Goal: Task Accomplishment & Management: Manage account settings

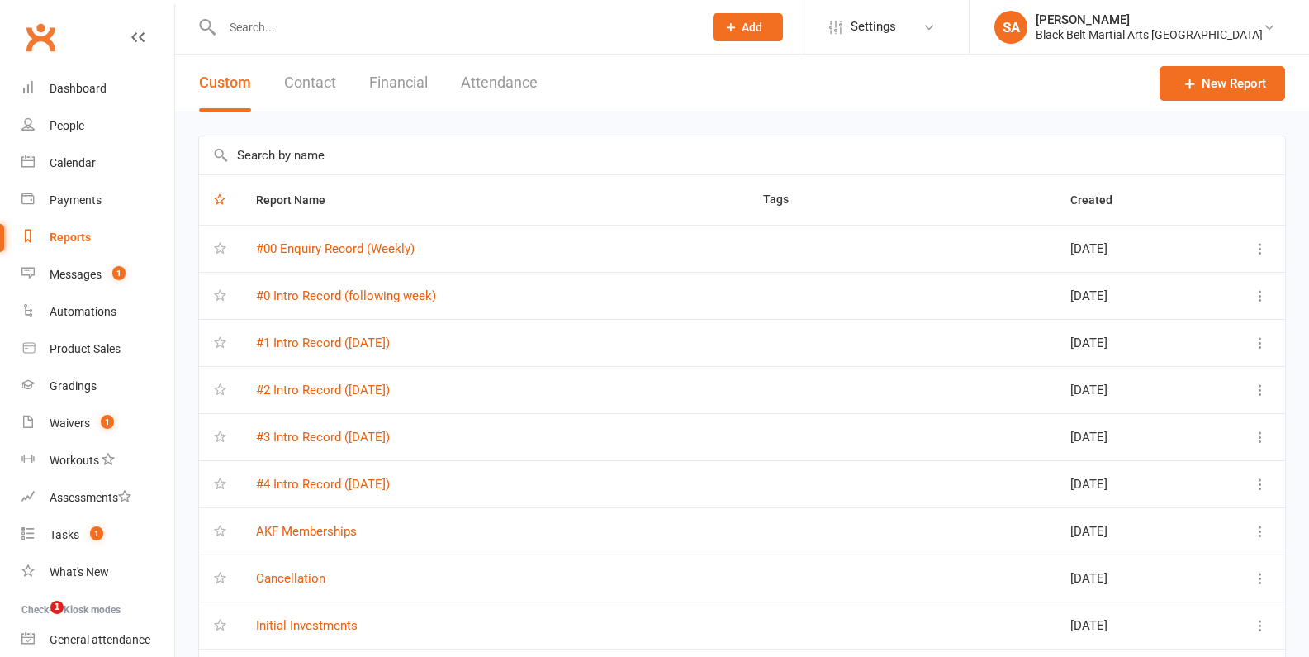
select select "100"
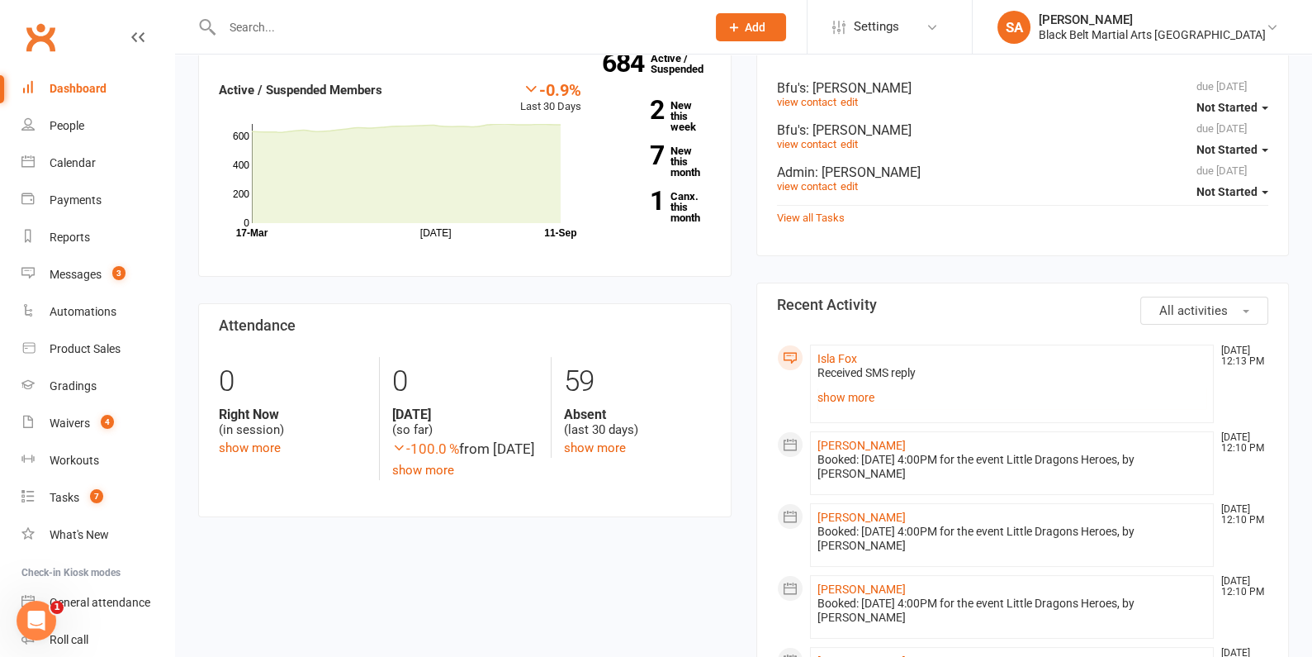
scroll to position [576, 0]
click at [853, 391] on link "show more" at bounding box center [1013, 396] width 390 height 23
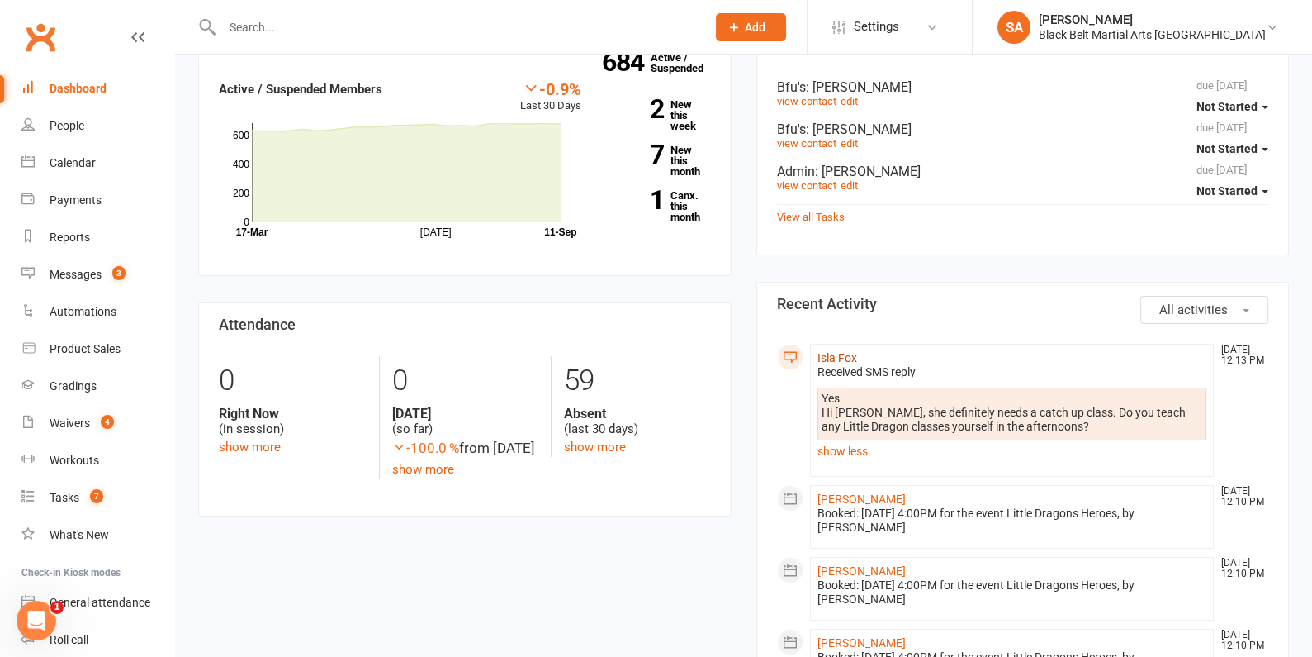
click at [834, 352] on link "Isla Fox" at bounding box center [838, 357] width 40 height 13
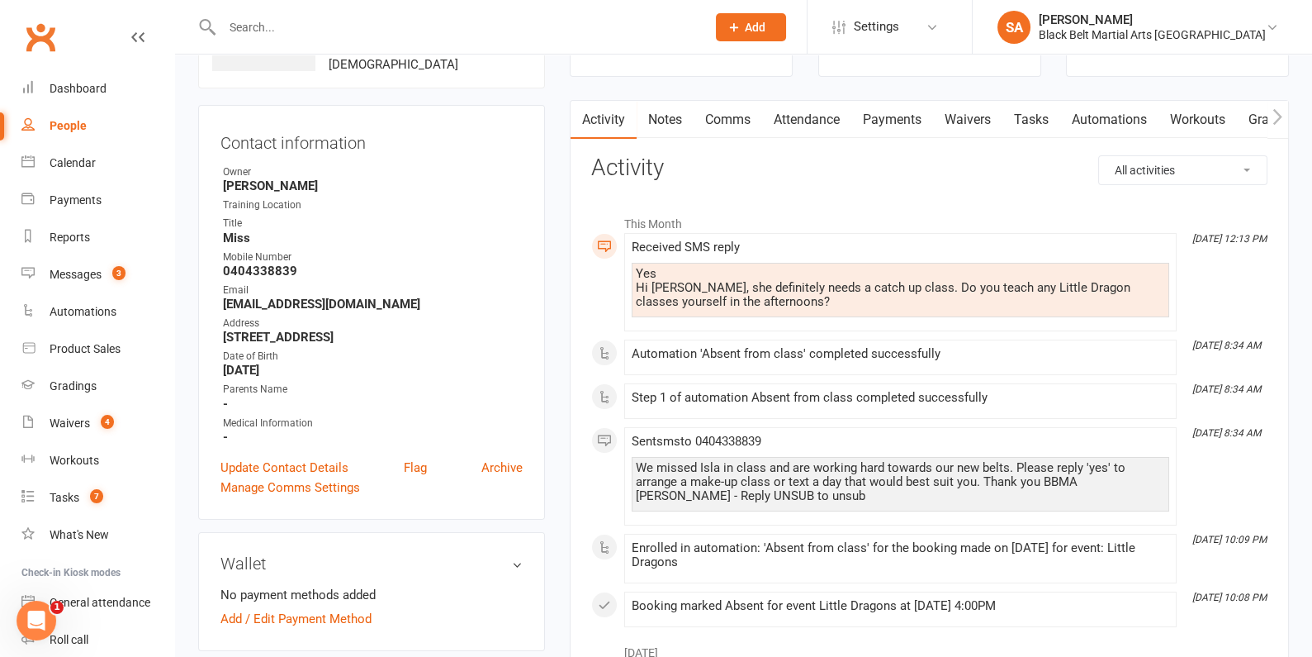
scroll to position [127, 0]
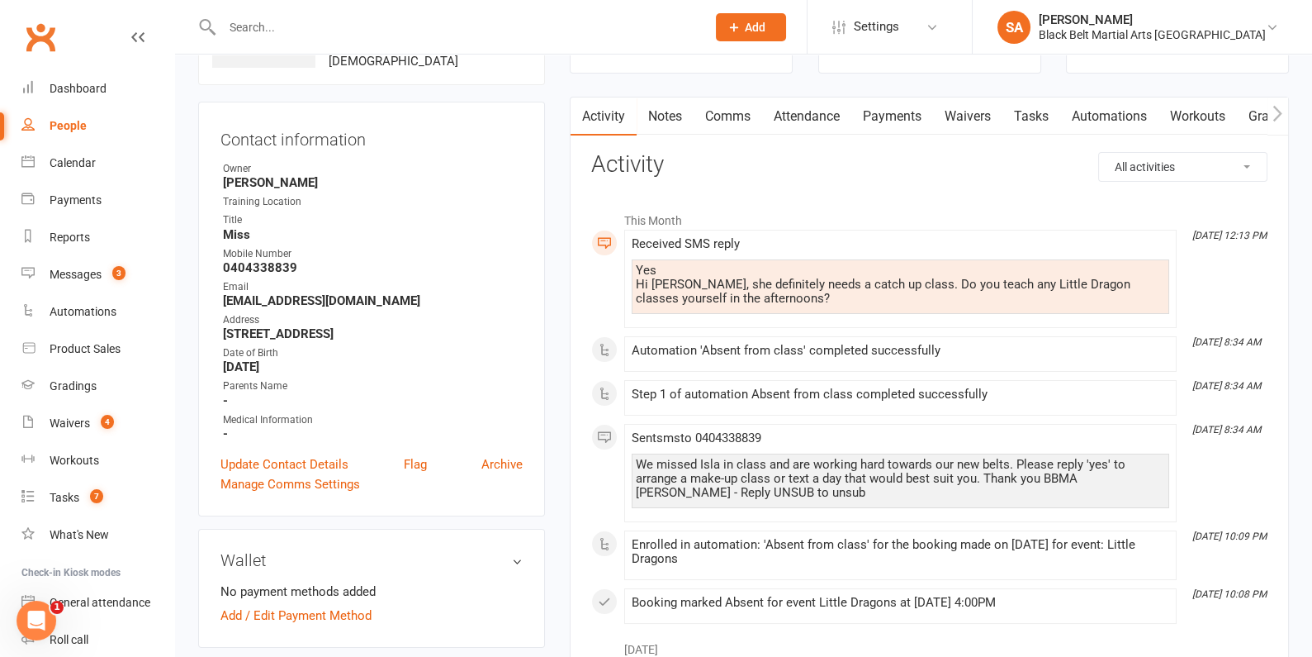
click at [276, 32] on input "text" at bounding box center [455, 27] width 477 height 23
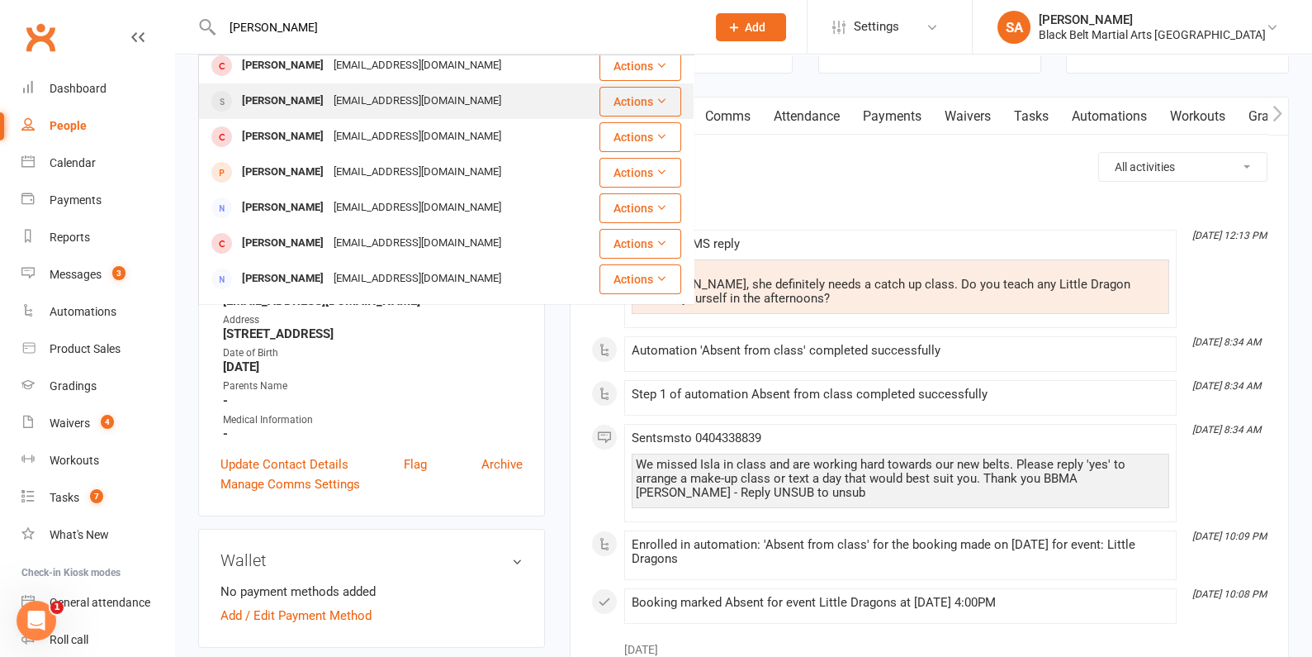
scroll to position [138, 0]
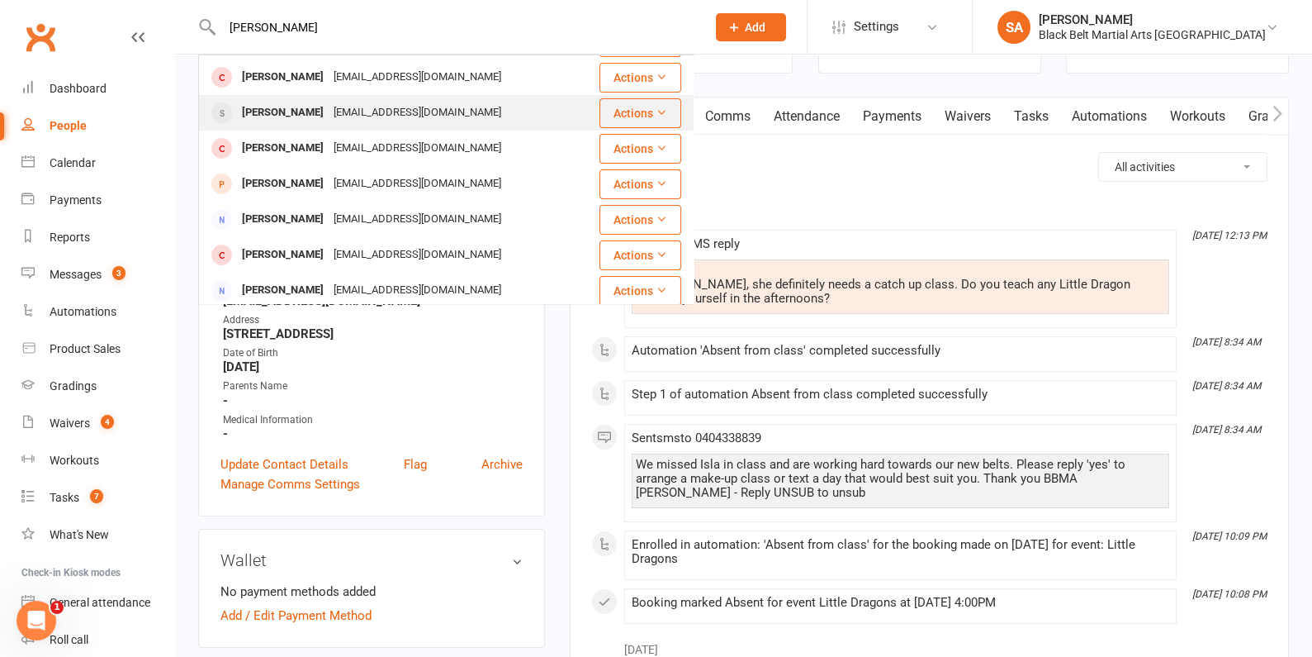
type input "[PERSON_NAME]"
click at [303, 121] on div "[PERSON_NAME]" at bounding box center [283, 113] width 92 height 24
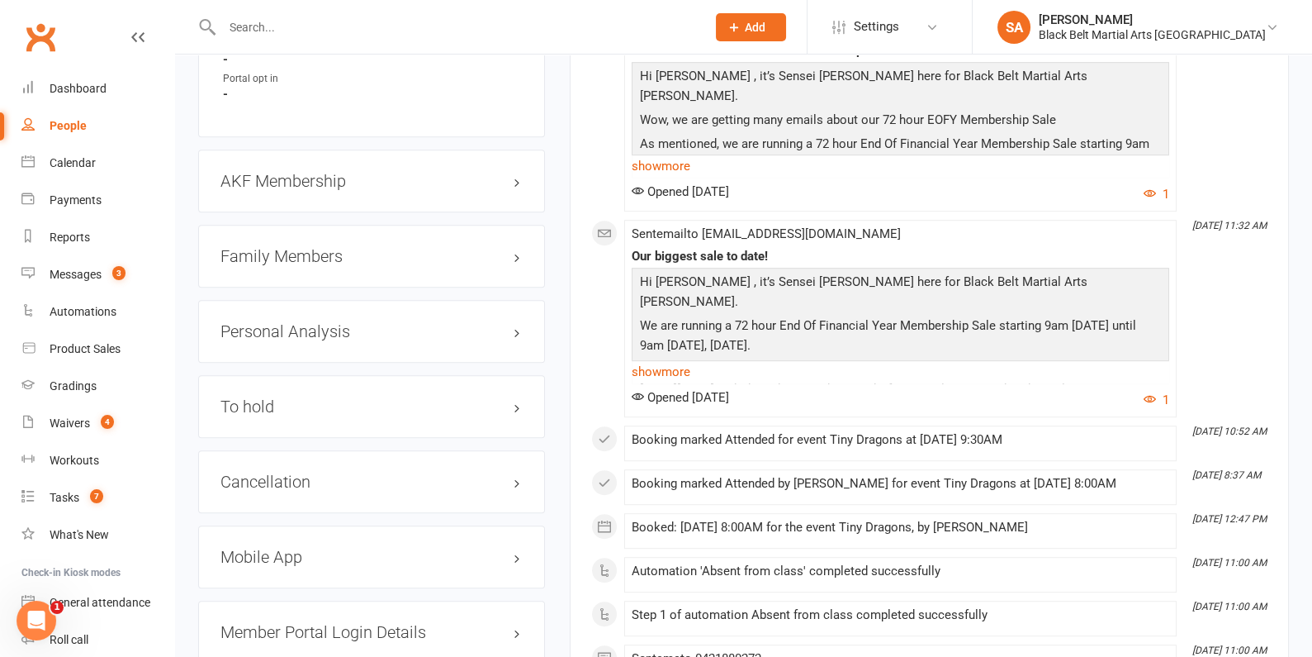
scroll to position [1576, 0]
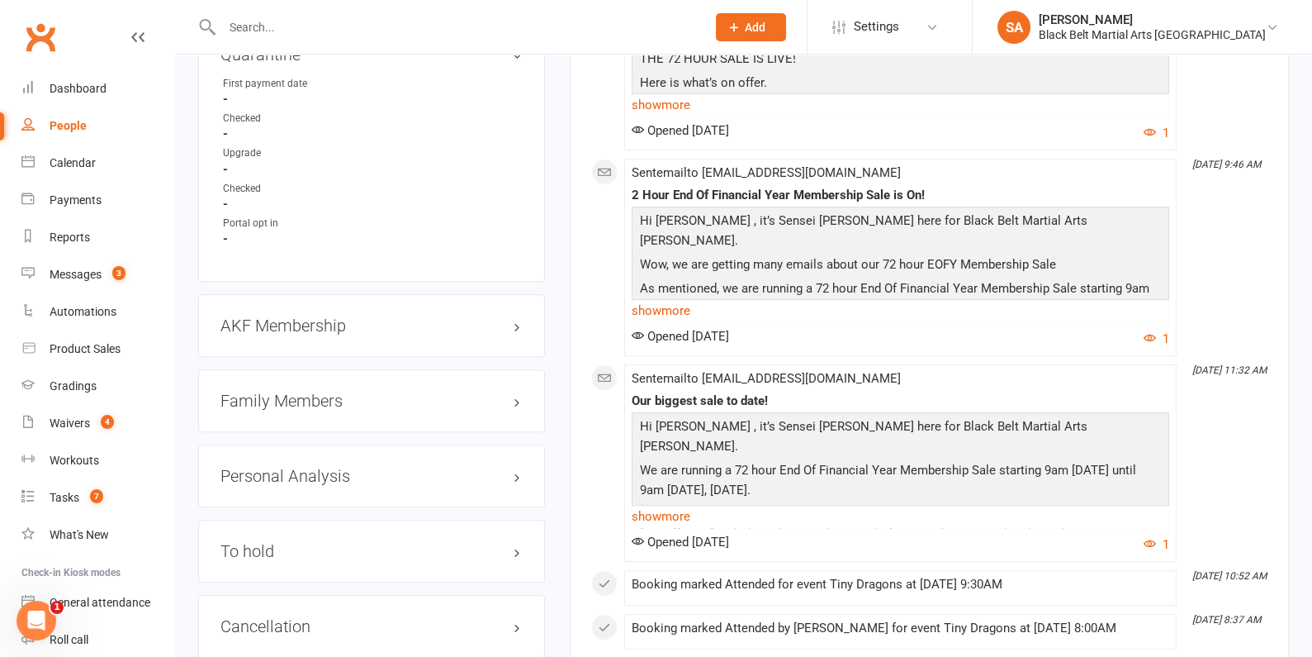
click at [284, 410] on h3 "Family Members" at bounding box center [371, 400] width 302 height 18
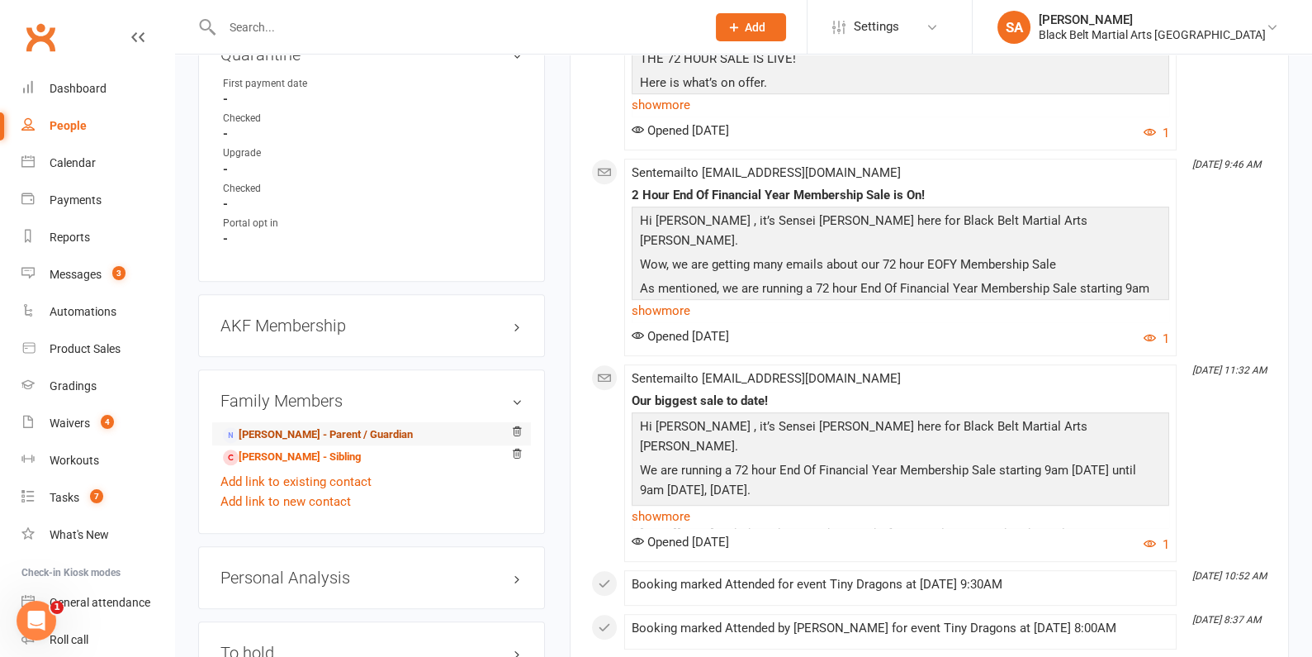
click at [287, 434] on link "[PERSON_NAME] - Parent / Guardian" at bounding box center [318, 434] width 190 height 17
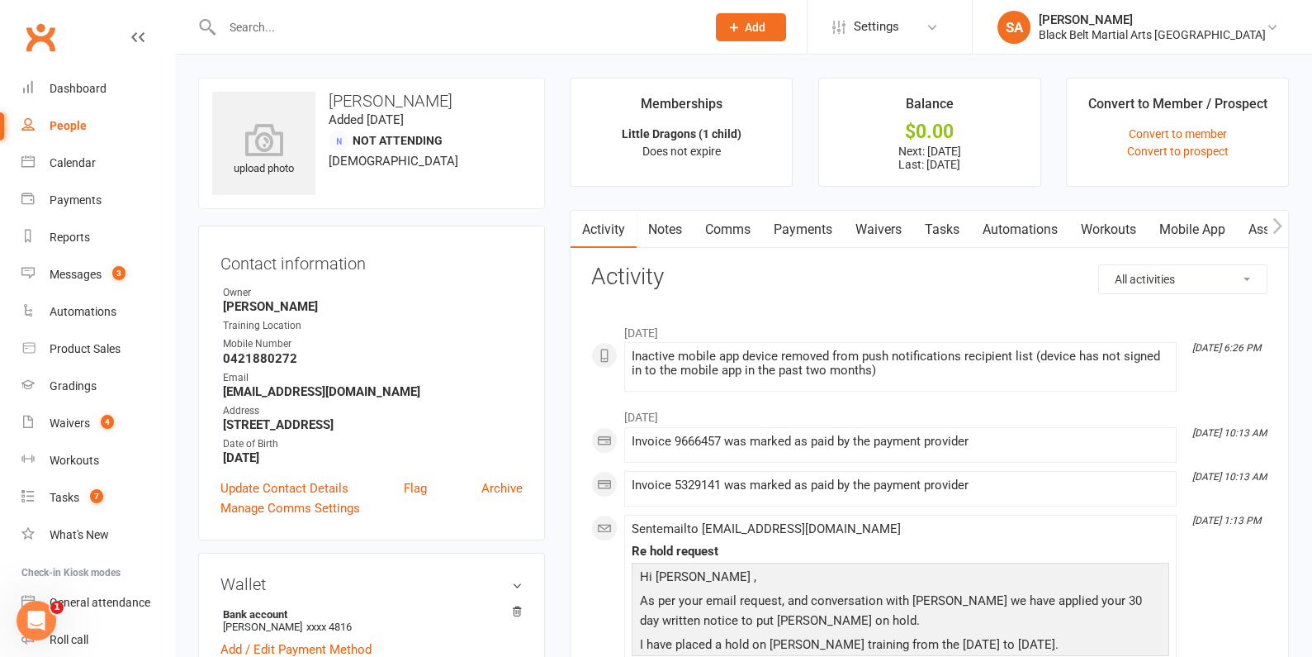
click at [806, 230] on link "Payments" at bounding box center [803, 230] width 82 height 38
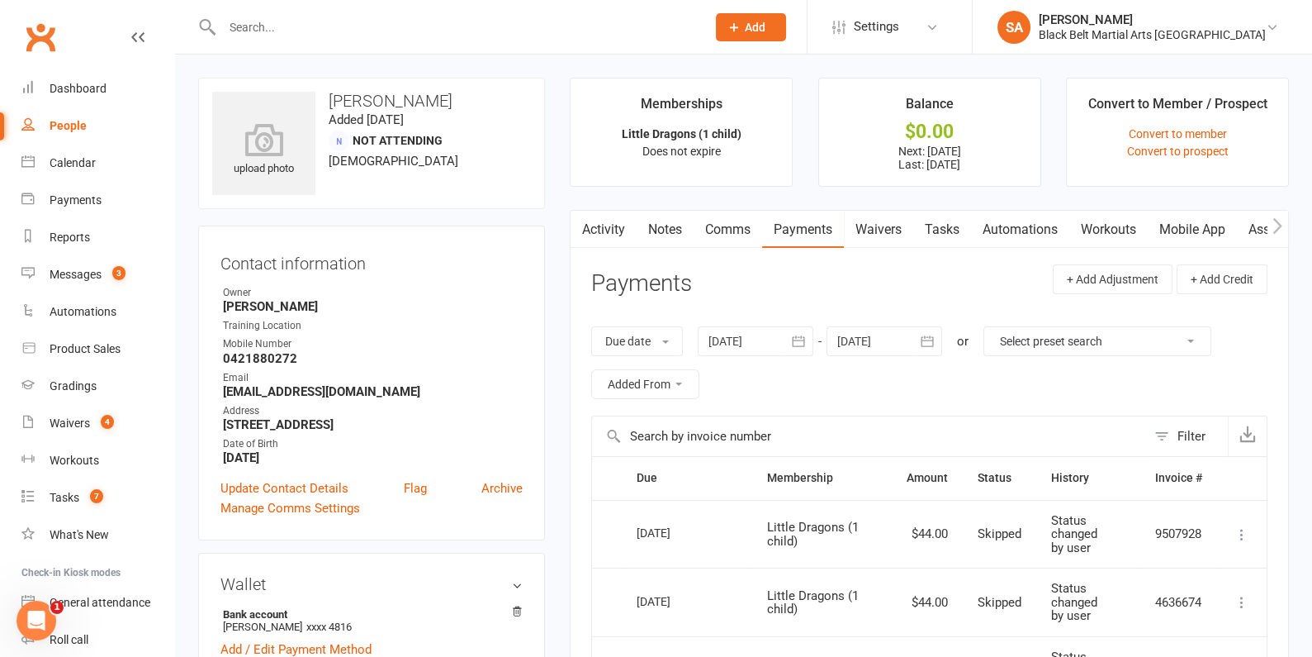
scroll to position [202, 0]
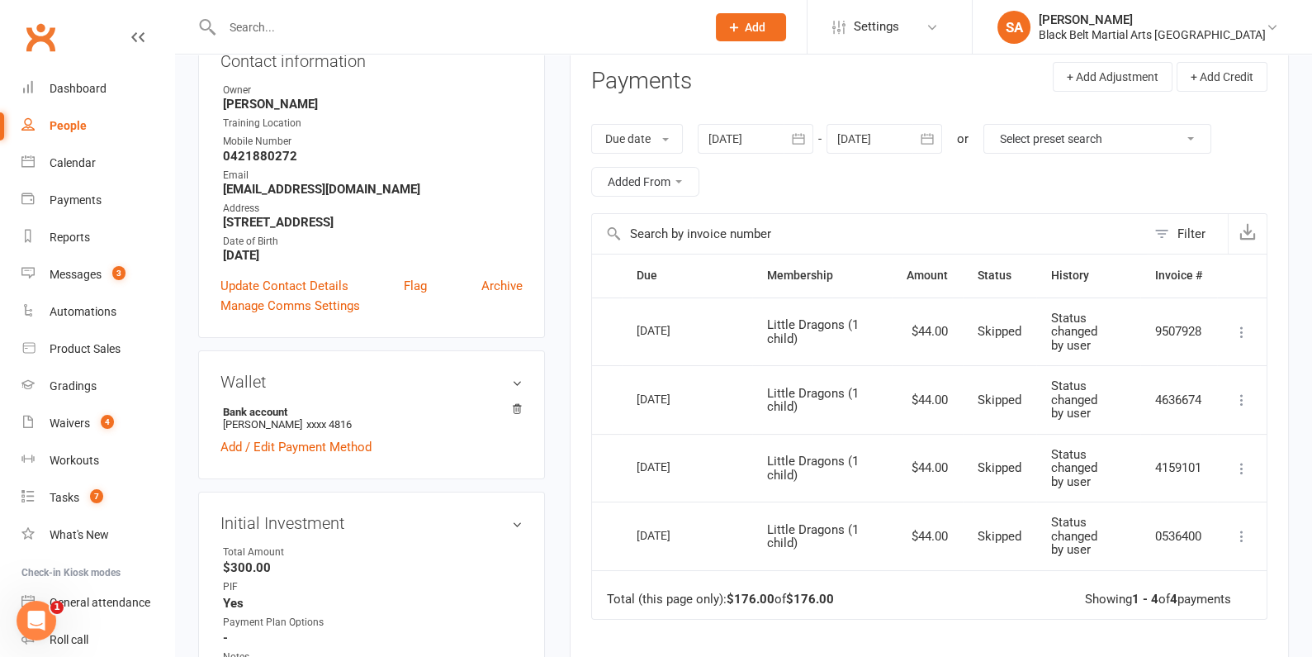
click at [885, 141] on div at bounding box center [885, 139] width 116 height 30
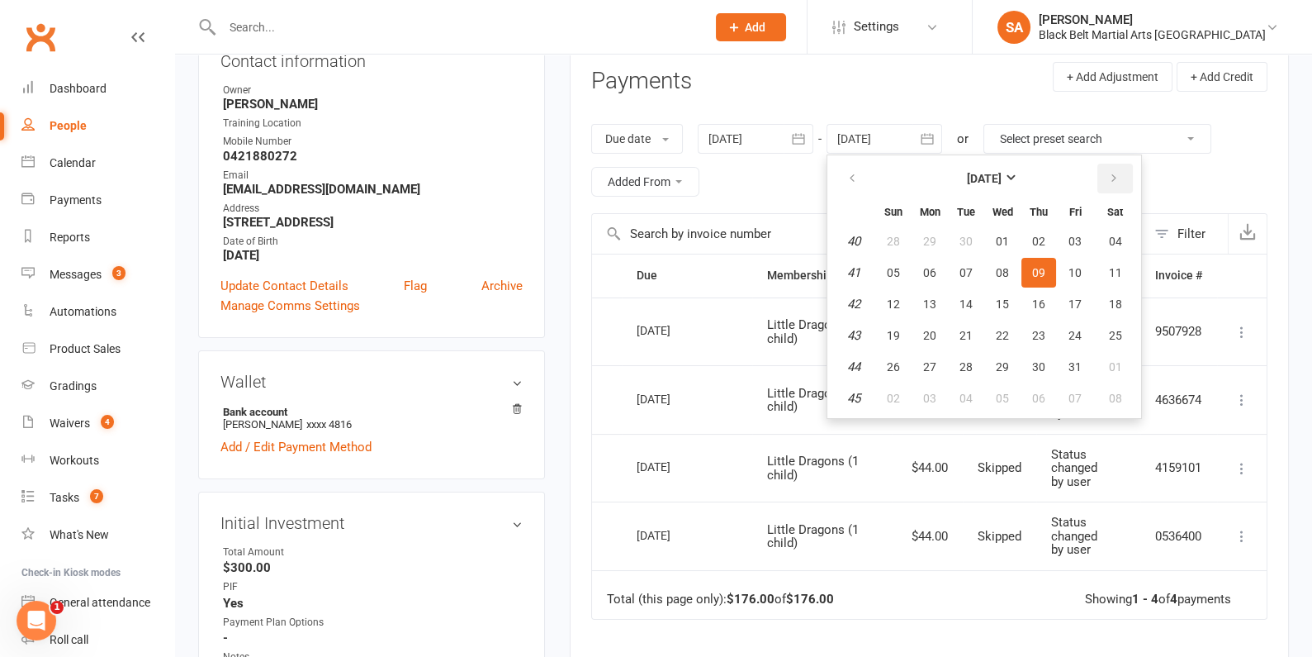
click at [1108, 174] on icon "button" at bounding box center [1114, 178] width 12 height 13
click at [900, 393] on button "30" at bounding box center [893, 398] width 35 height 30
type input "[DATE]"
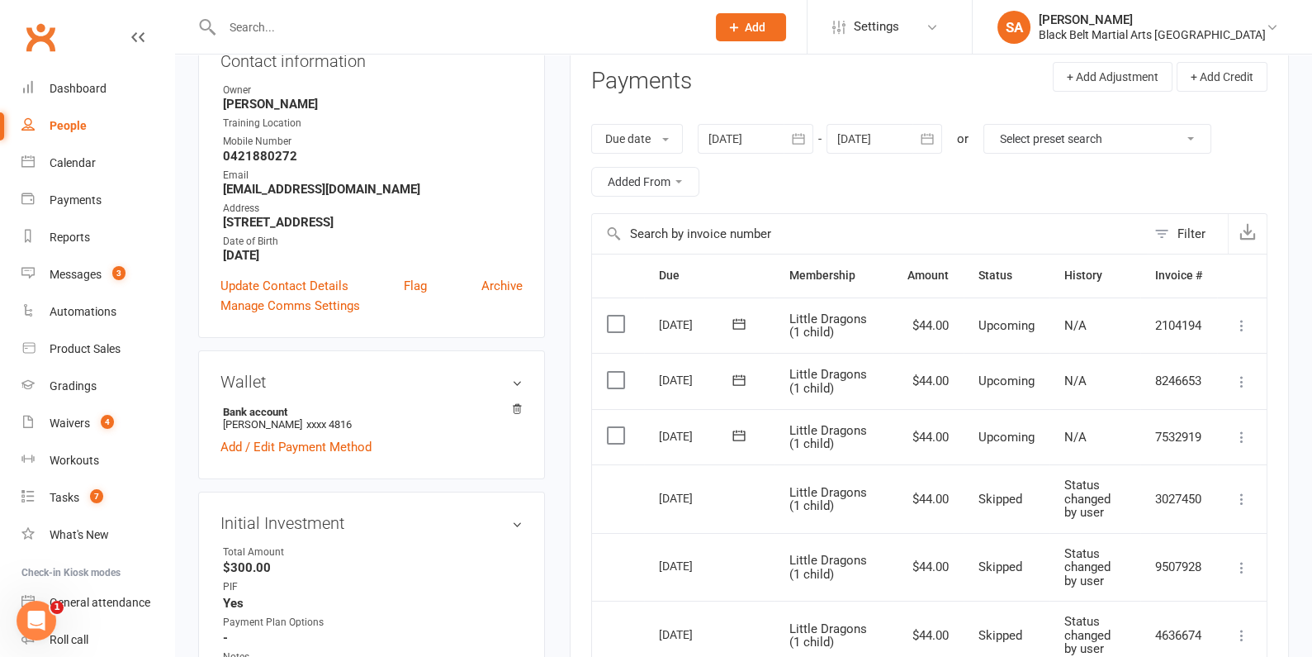
scroll to position [0, 0]
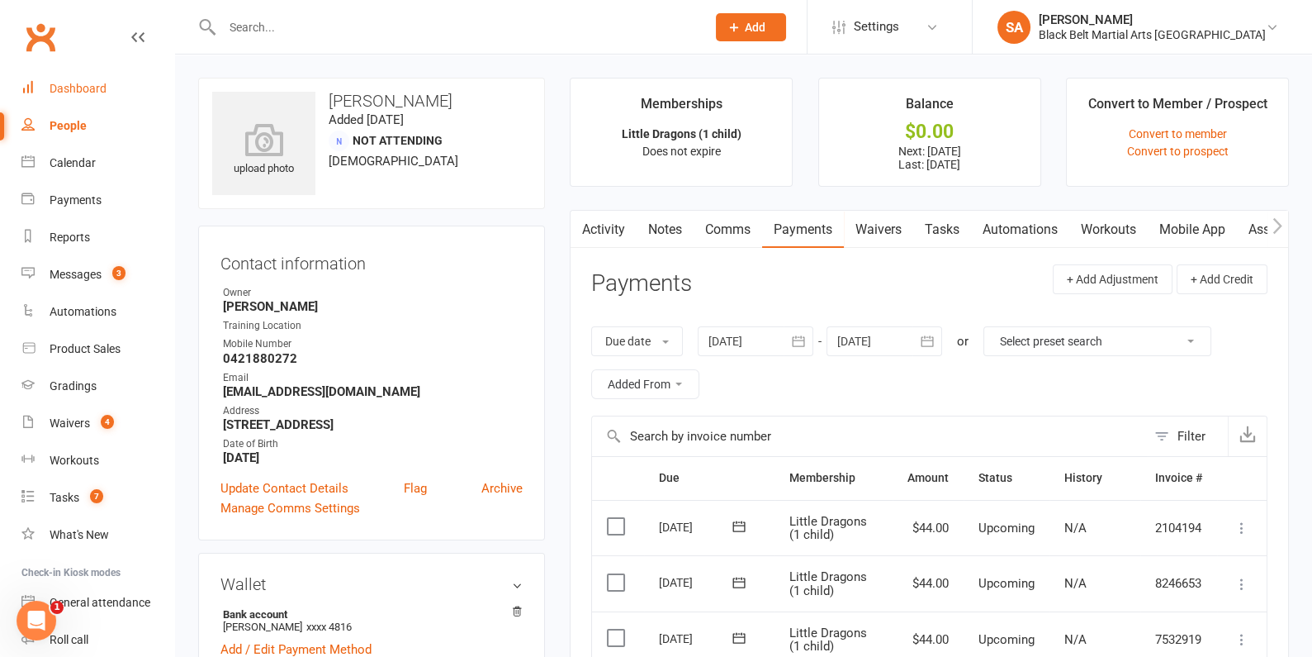
click at [86, 86] on div "Dashboard" at bounding box center [78, 88] width 57 height 13
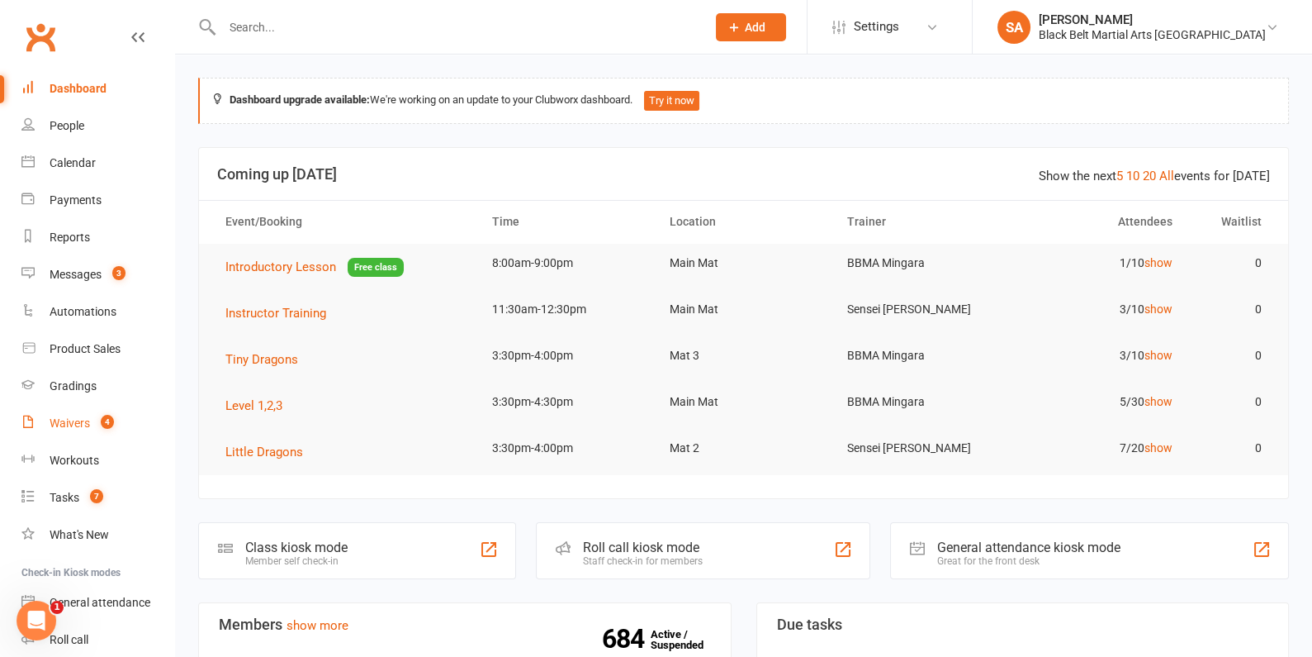
click at [72, 423] on div "Waivers" at bounding box center [70, 422] width 40 height 13
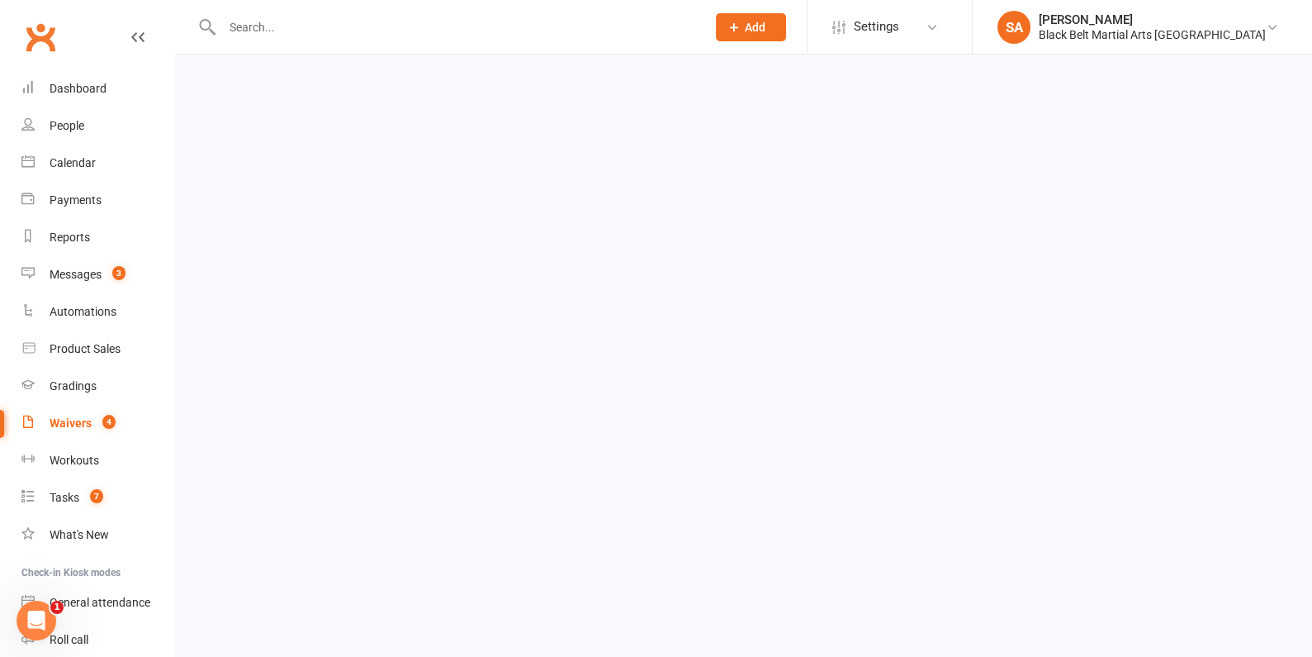
select select "100"
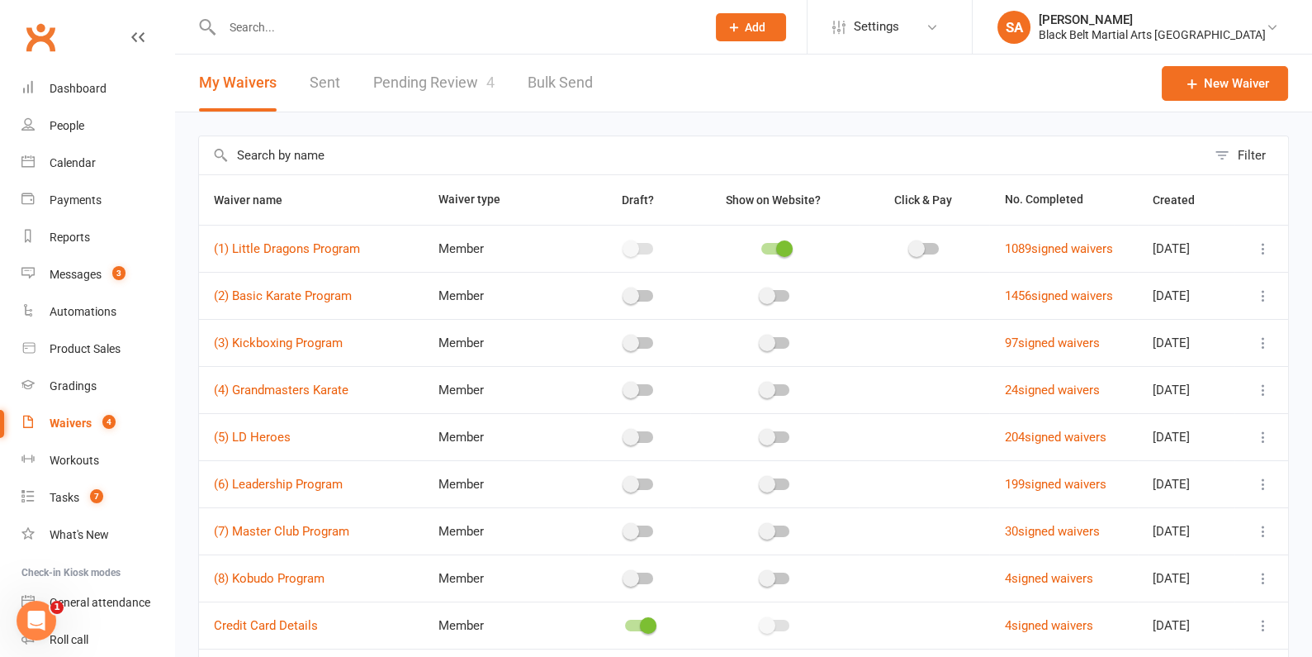
click at [454, 89] on link "Pending Review 4" at bounding box center [433, 83] width 121 height 57
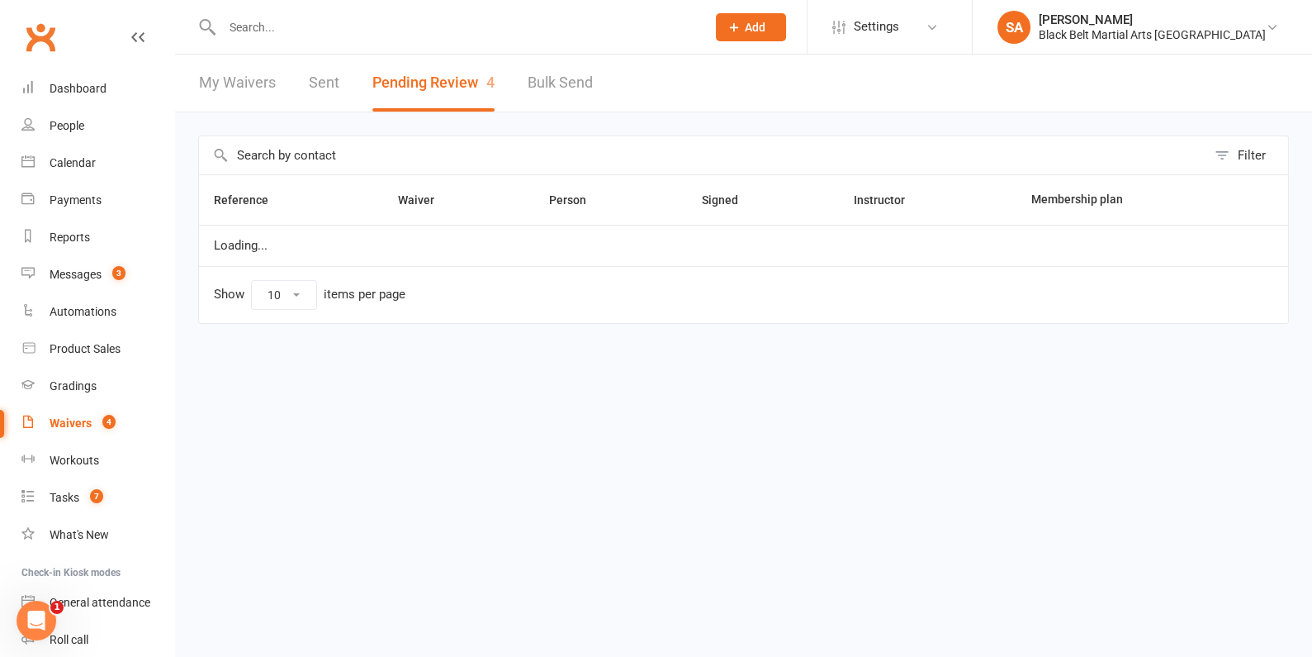
select select "50"
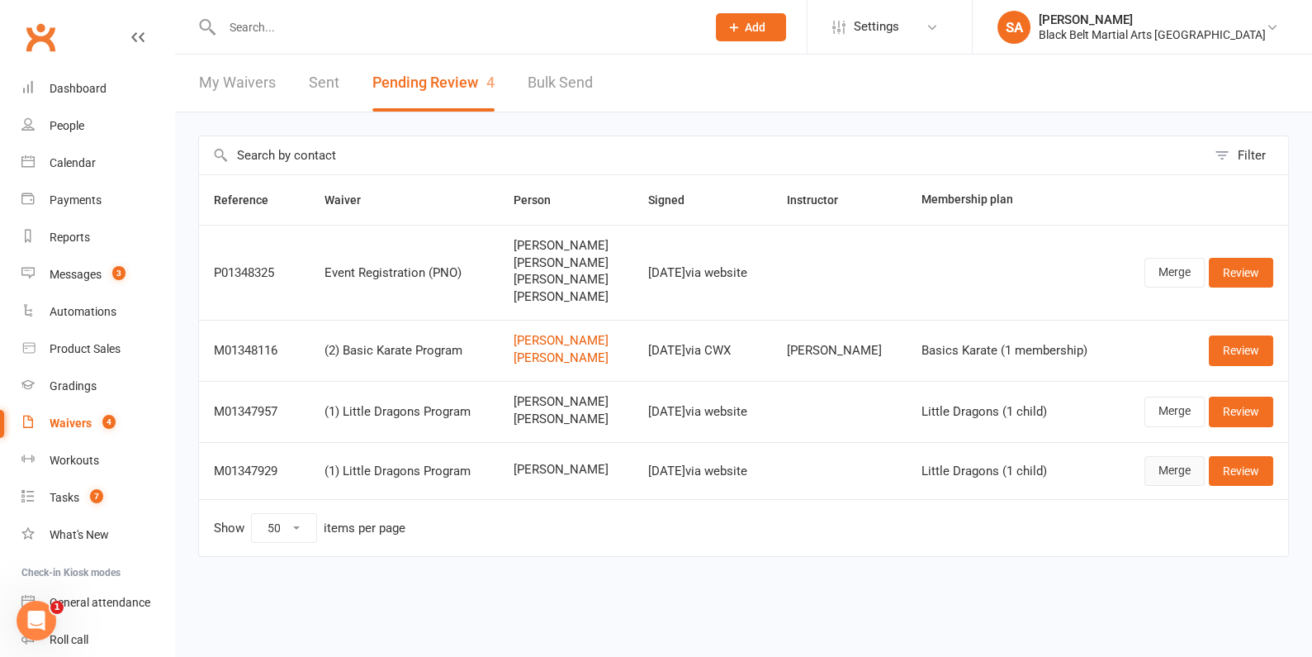
click at [1187, 467] on link "Merge" at bounding box center [1175, 471] width 60 height 30
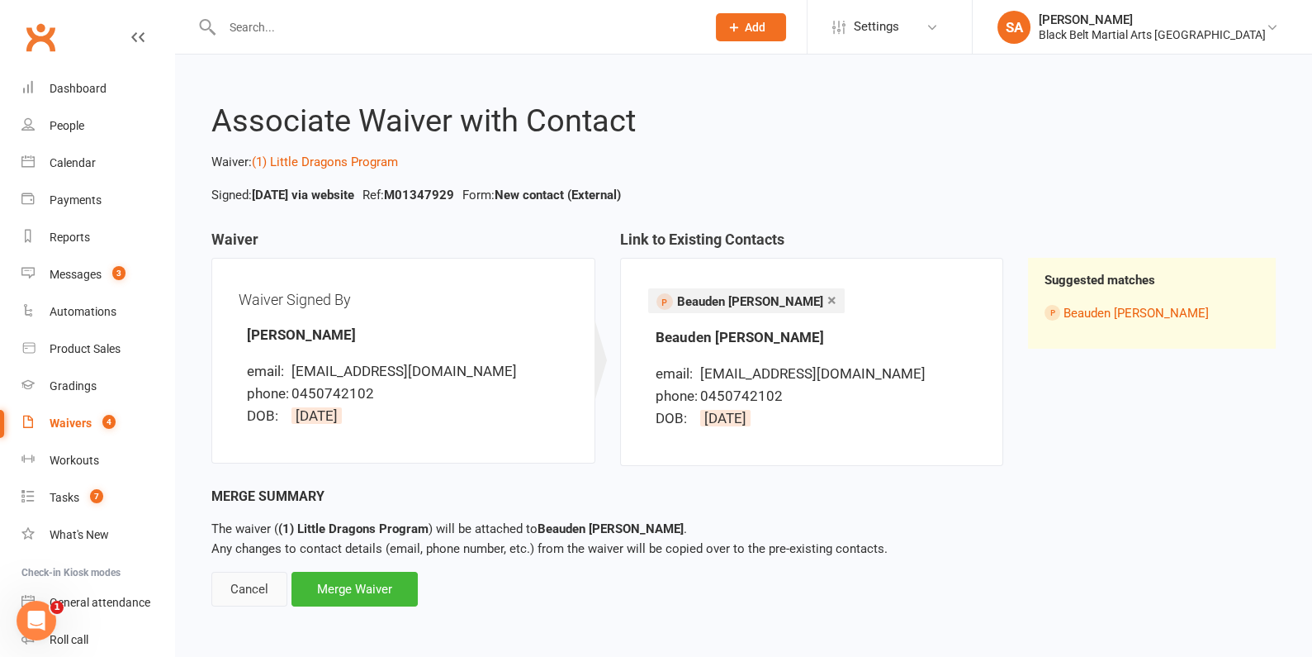
click at [239, 589] on div "Cancel" at bounding box center [249, 588] width 76 height 35
select select "50"
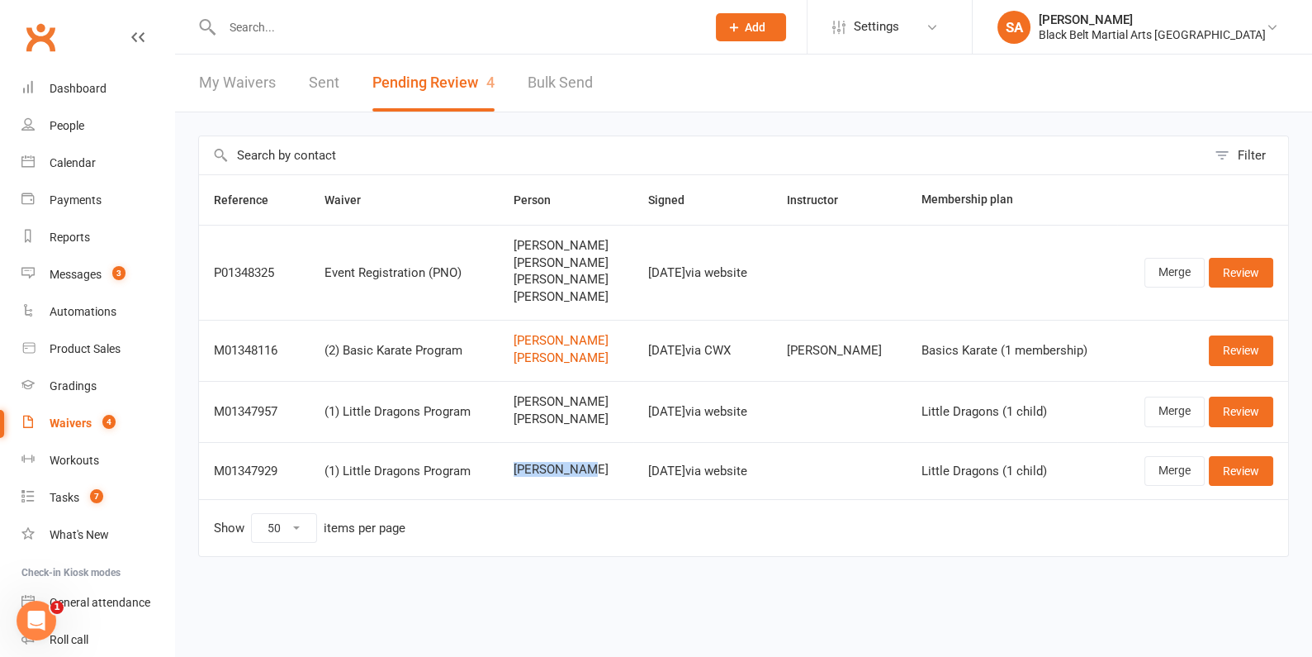
drag, startPoint x: 587, startPoint y: 482, endPoint x: 506, endPoint y: 466, distance: 82.6
click at [506, 466] on td "[PERSON_NAME]" at bounding box center [566, 470] width 135 height 57
copy span "[PERSON_NAME]"
click at [315, 36] on input "text" at bounding box center [455, 27] width 477 height 23
paste input "[PERSON_NAME]"
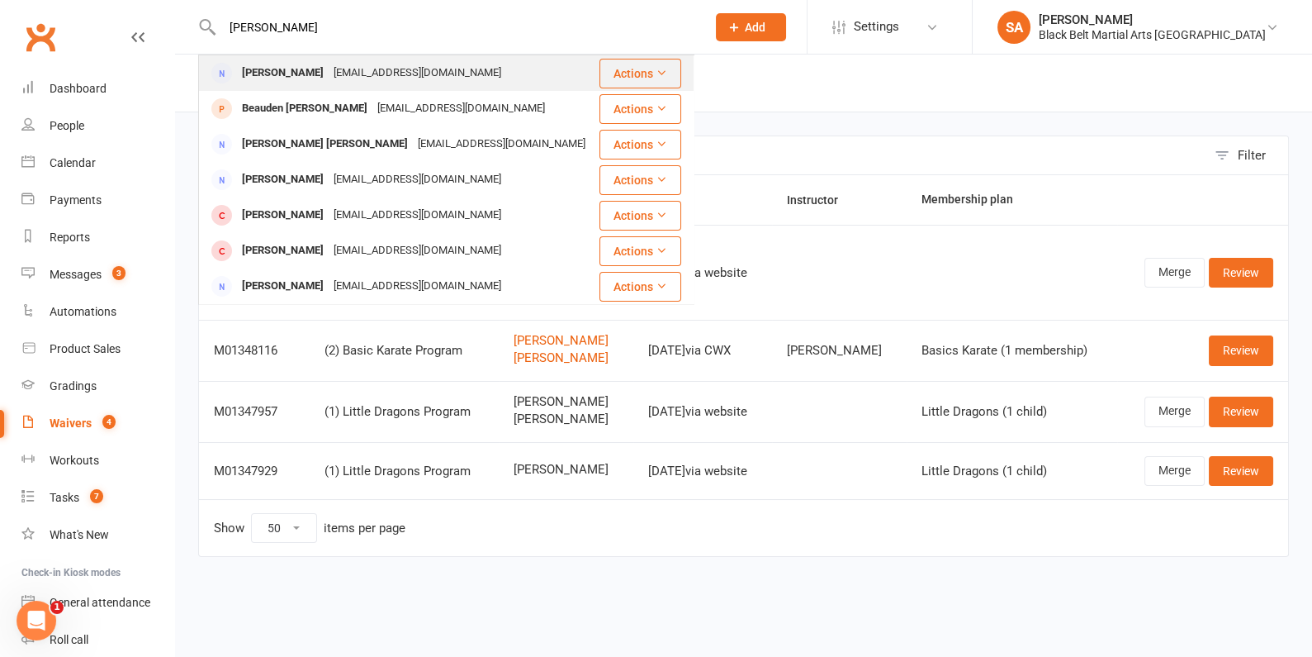
type input "[PERSON_NAME]"
click at [329, 78] on div "[EMAIL_ADDRESS][DOMAIN_NAME]" at bounding box center [418, 73] width 178 height 24
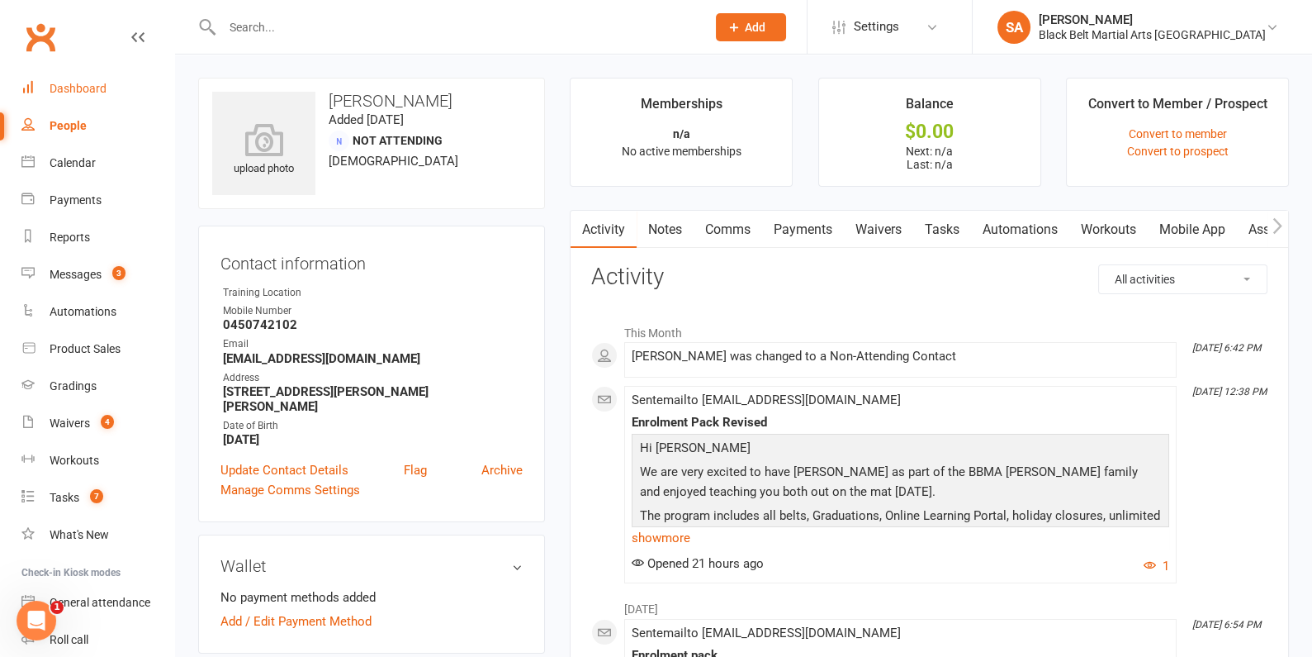
click at [78, 93] on div "Dashboard" at bounding box center [78, 88] width 57 height 13
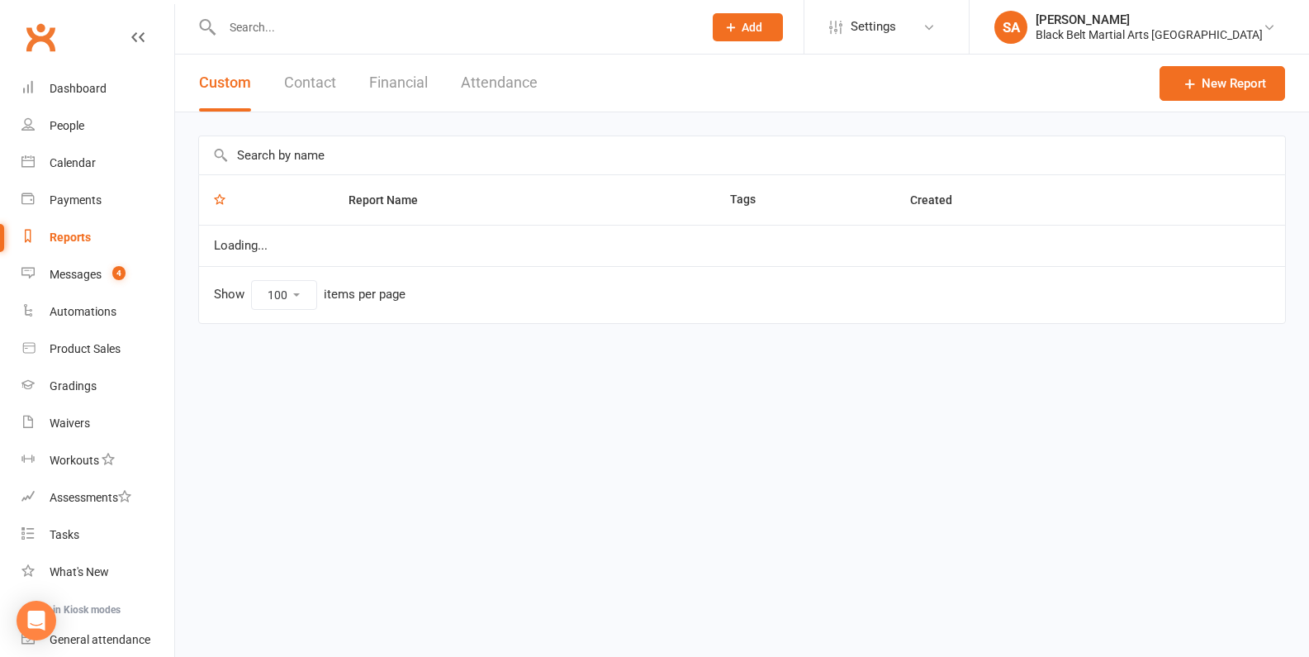
select select "100"
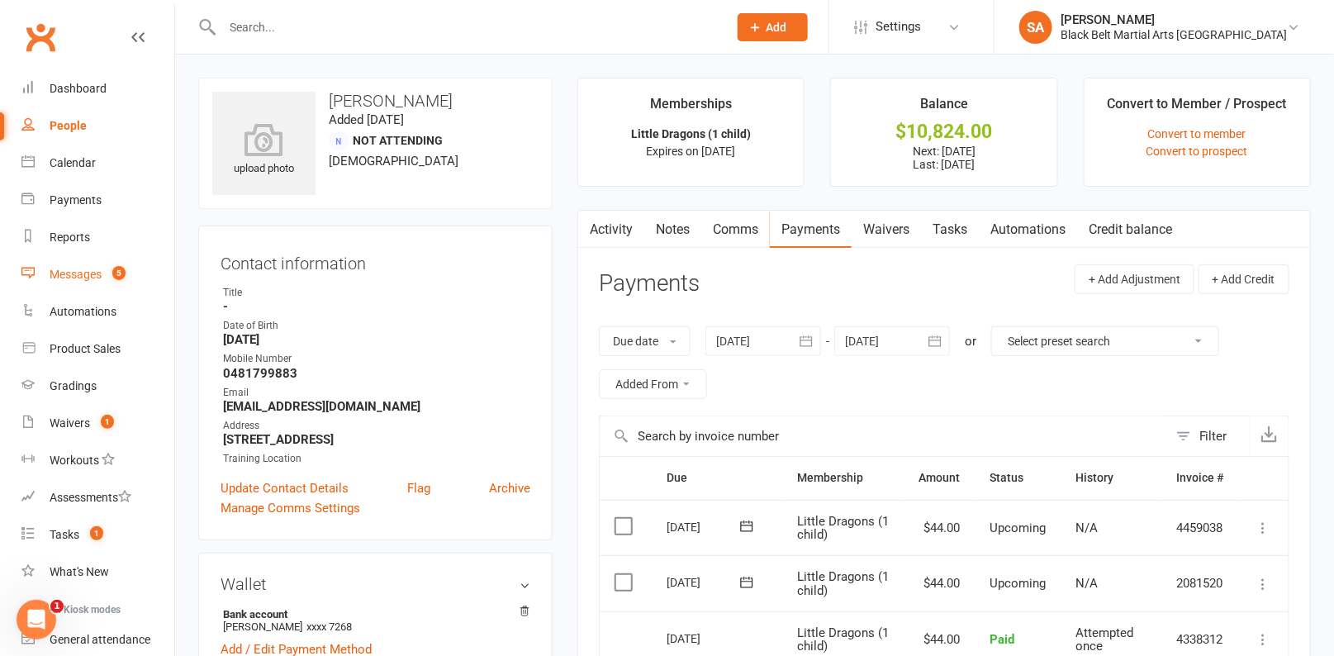
click at [91, 283] on link "Messages 5" at bounding box center [97, 274] width 153 height 37
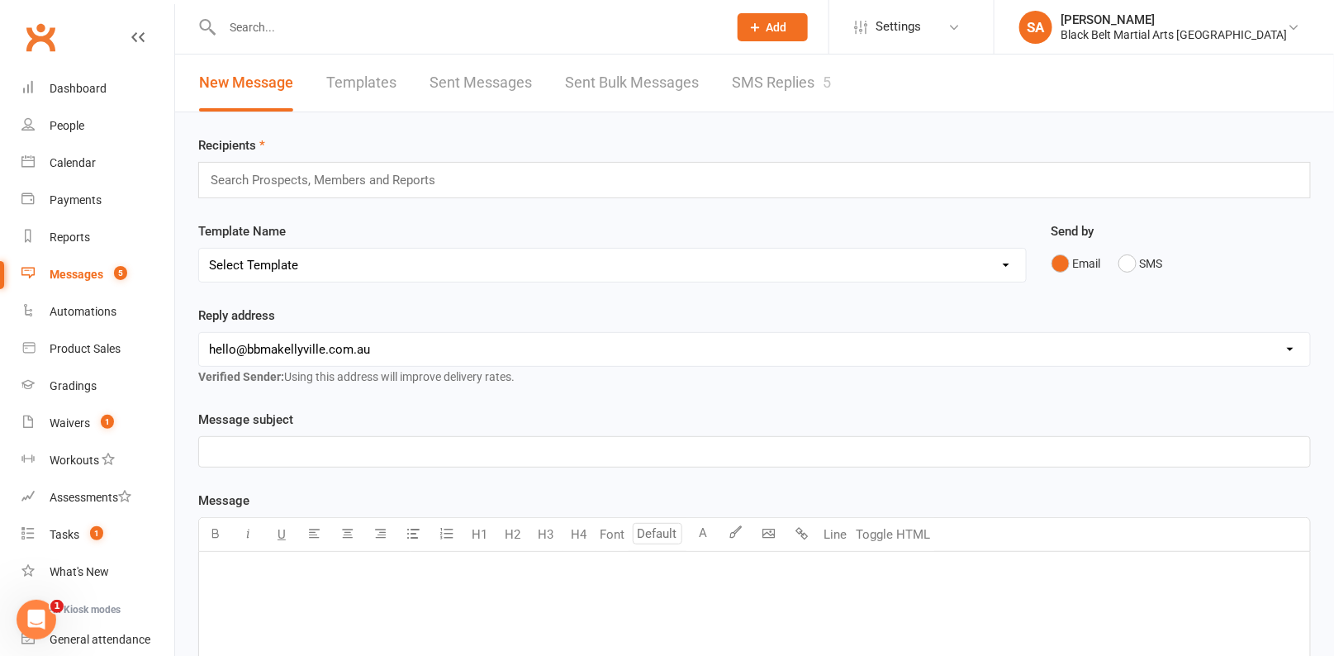
click at [756, 74] on link "SMS Replies 5" at bounding box center [781, 83] width 99 height 57
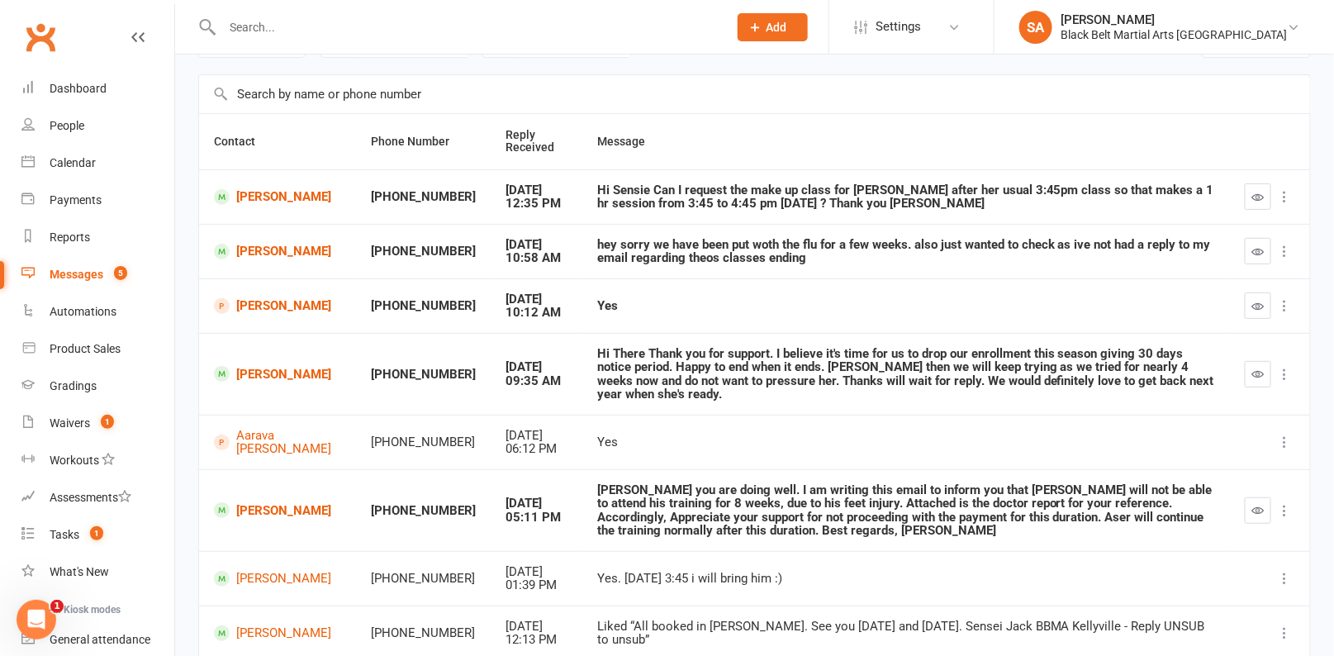
scroll to position [102, 0]
click at [59, 92] on div "Dashboard" at bounding box center [78, 88] width 57 height 13
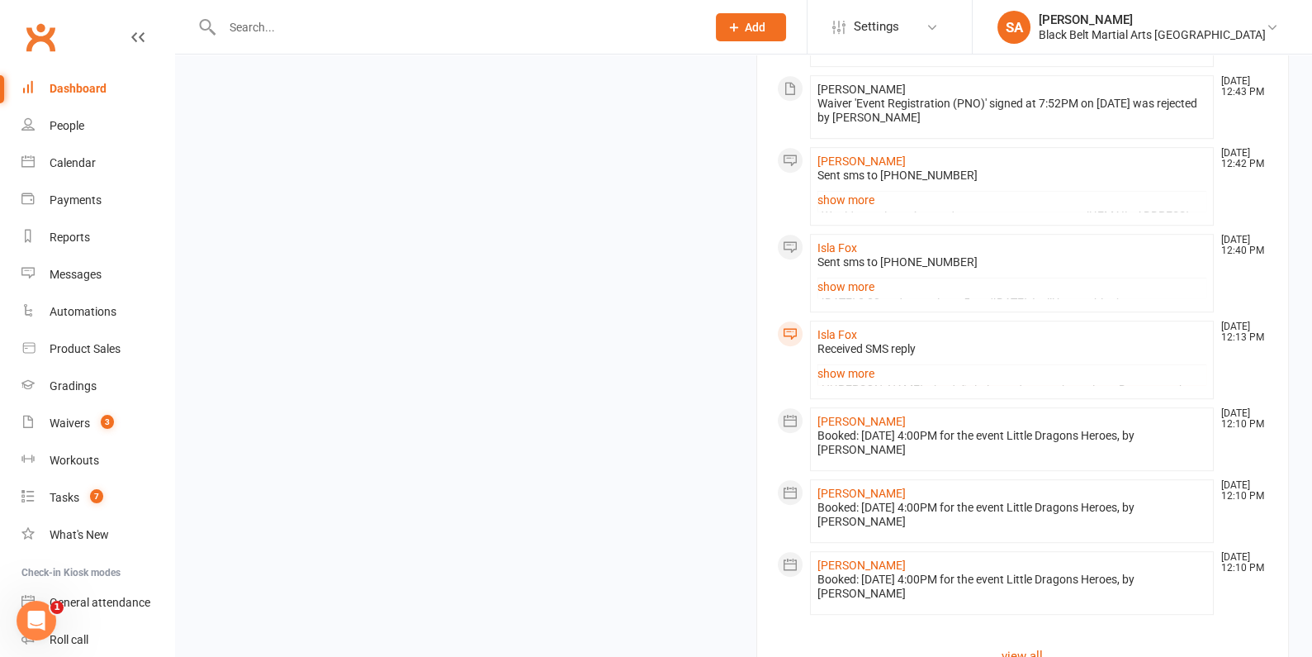
scroll to position [1834, 0]
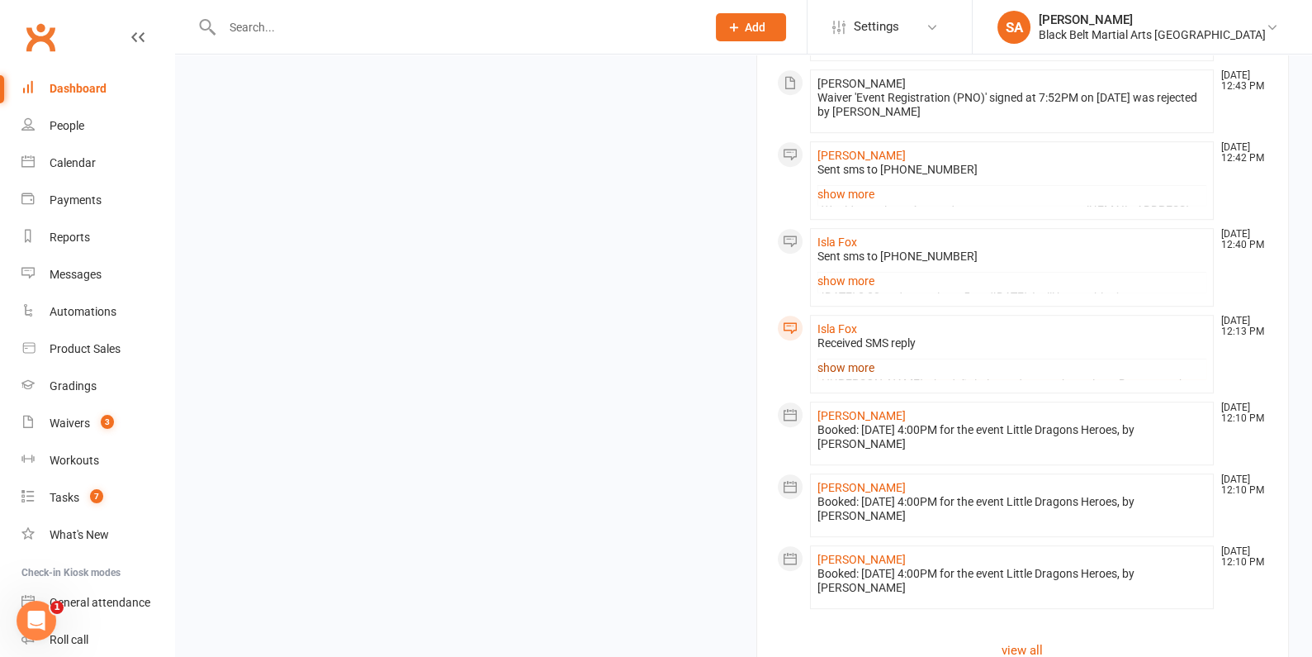
click at [829, 356] on link "show more" at bounding box center [1013, 367] width 390 height 23
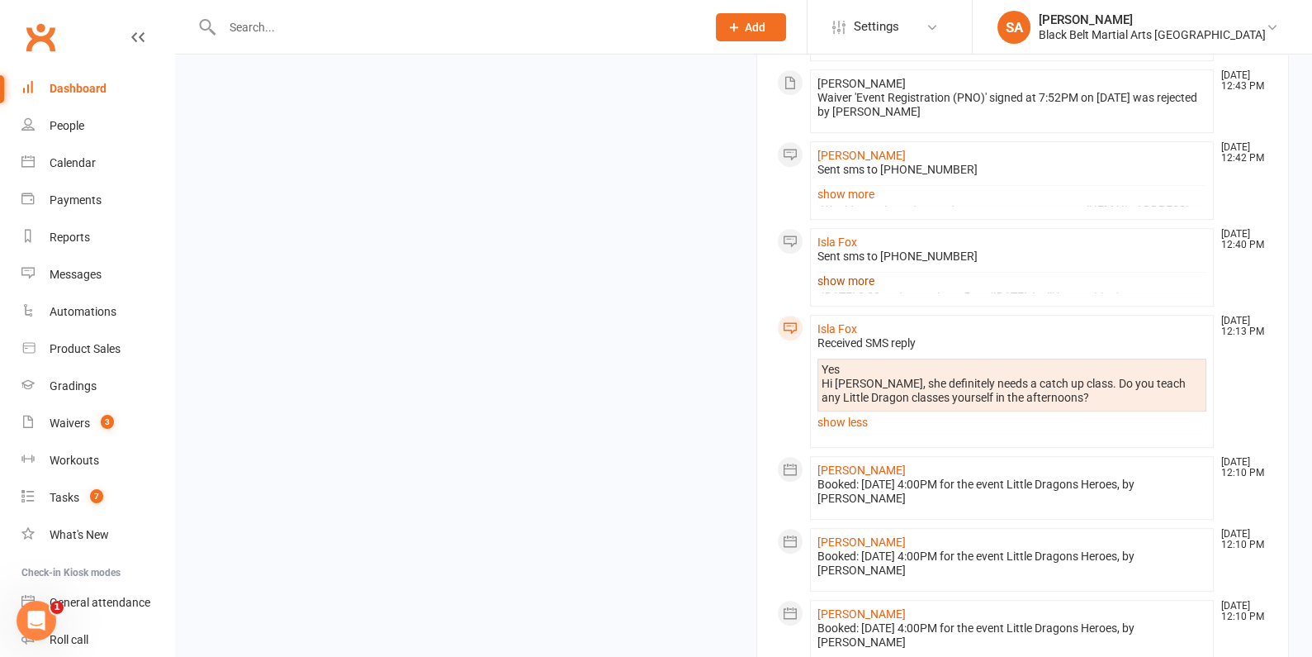
click at [844, 269] on link "show more" at bounding box center [1013, 280] width 390 height 23
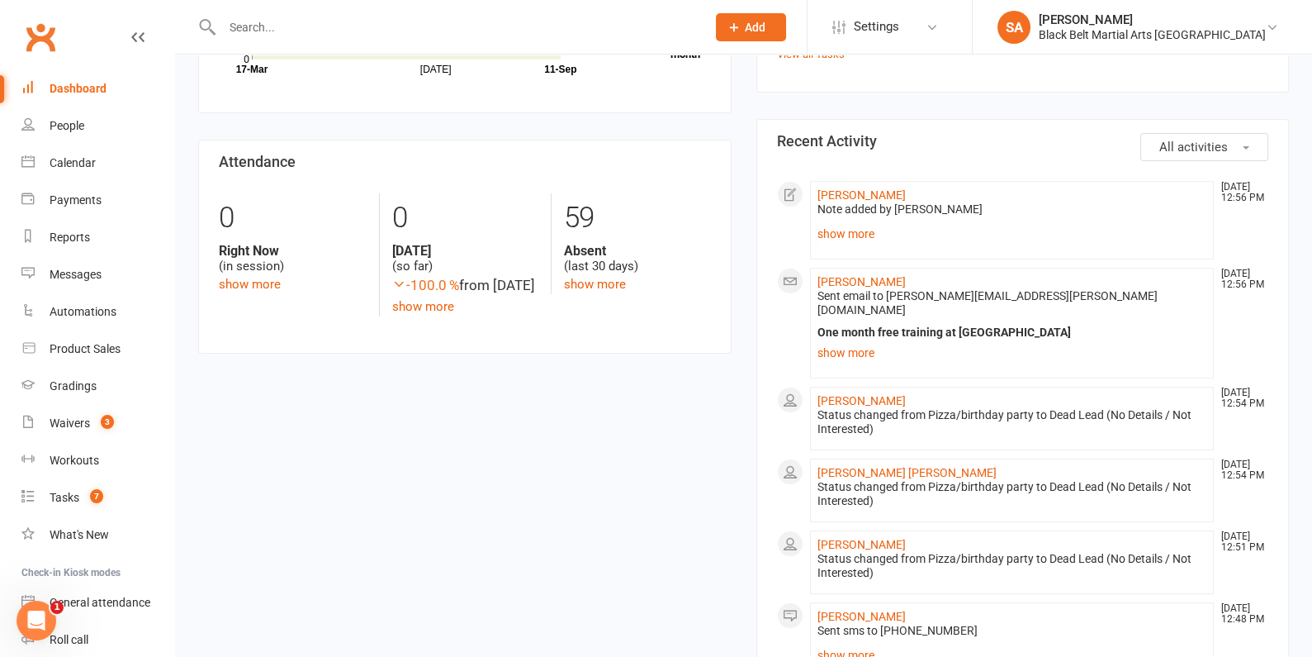
scroll to position [157, 0]
